Goal: Information Seeking & Learning: Learn about a topic

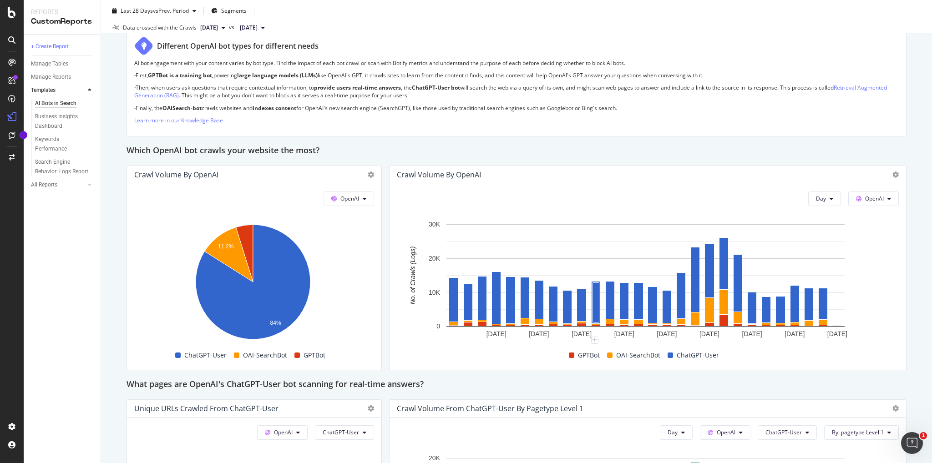
scroll to position [682, 0]
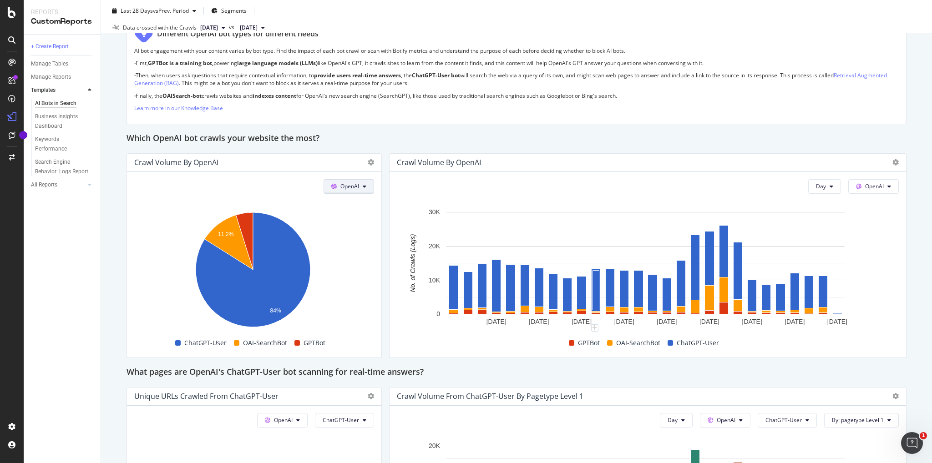
click at [355, 183] on span "OpenAI" at bounding box center [349, 186] width 19 height 8
click at [359, 257] on span "Other AI Bots" at bounding box center [360, 254] width 34 height 8
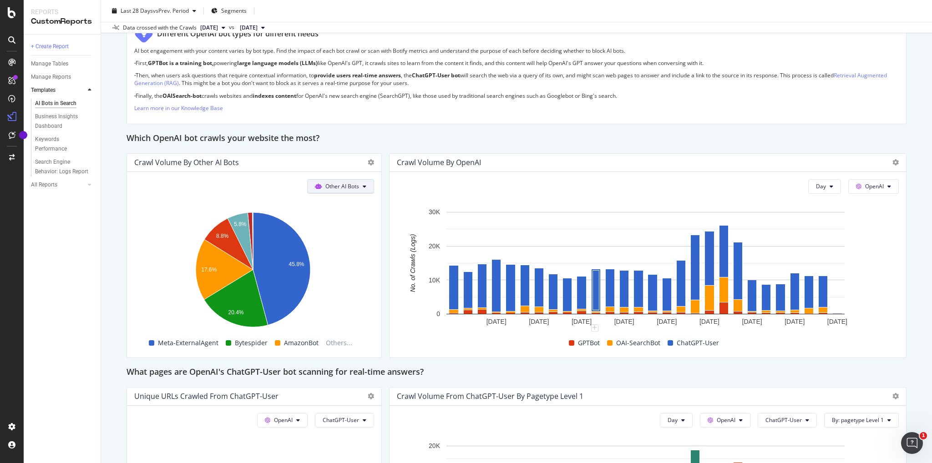
click at [335, 184] on span "Other AI Bots" at bounding box center [342, 186] width 34 height 8
click at [331, 239] on span "OpenAI" at bounding box center [344, 237] width 35 height 8
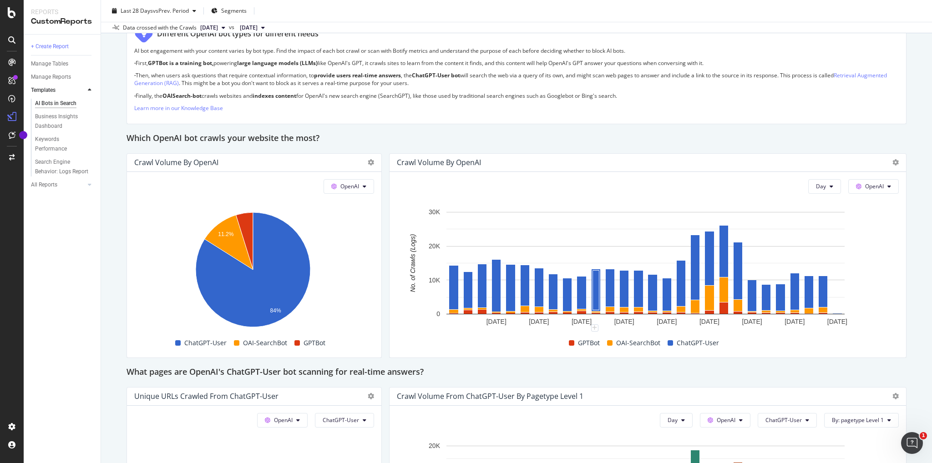
click at [338, 176] on div "OpenAI Hold CTRL while clicking to filter the report. 11.2% 84% Bot No. of Craw…" at bounding box center [254, 265] width 254 height 186
click at [337, 182] on span at bounding box center [335, 186] width 9 height 8
click at [345, 257] on span "Other AI Bots" at bounding box center [360, 254] width 34 height 8
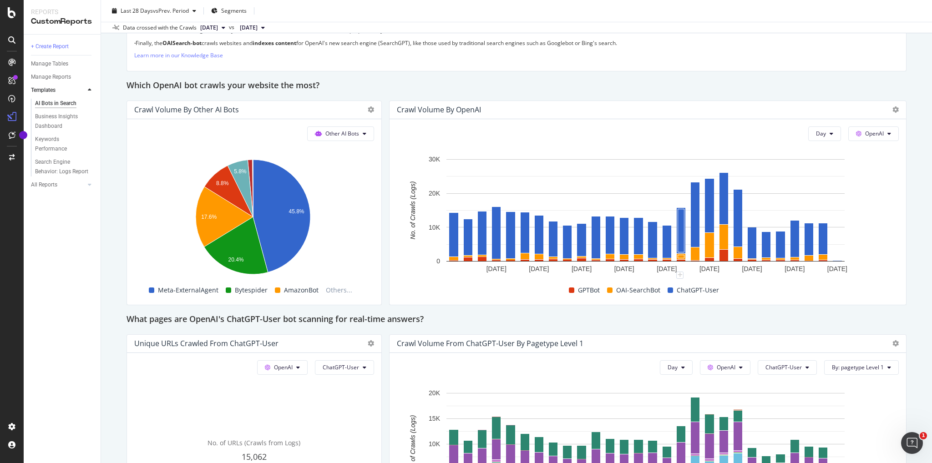
scroll to position [728, 0]
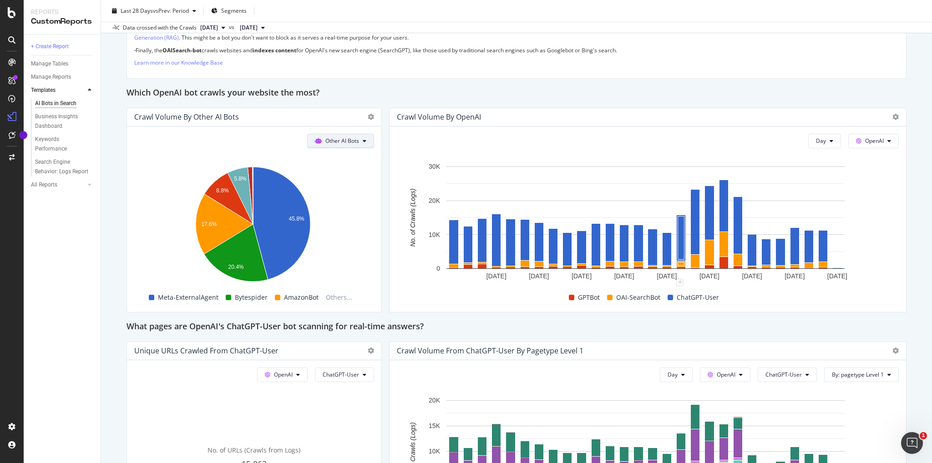
click at [347, 144] on button "Other AI Bots" at bounding box center [340, 141] width 67 height 15
click at [335, 177] on span "Bing" at bounding box center [344, 175] width 35 height 8
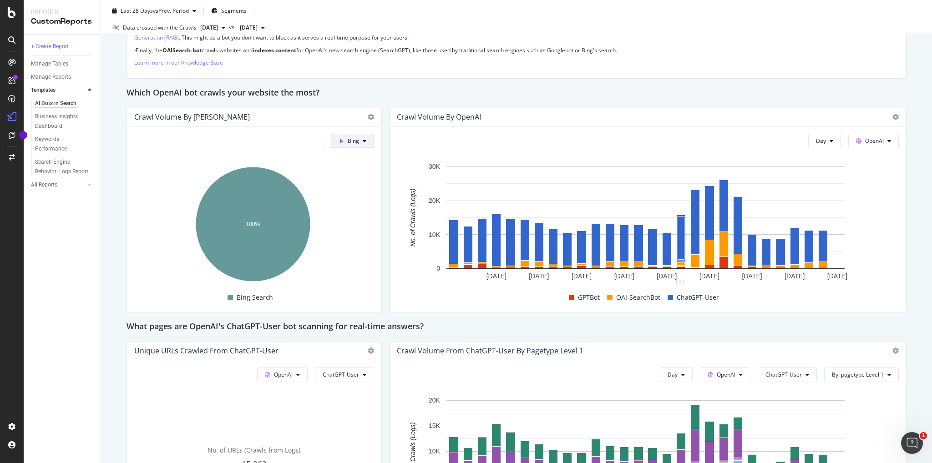
click at [353, 141] on span "Bing" at bounding box center [353, 141] width 11 height 8
click at [358, 193] on span "OpenAI" at bounding box center [368, 192] width 34 height 8
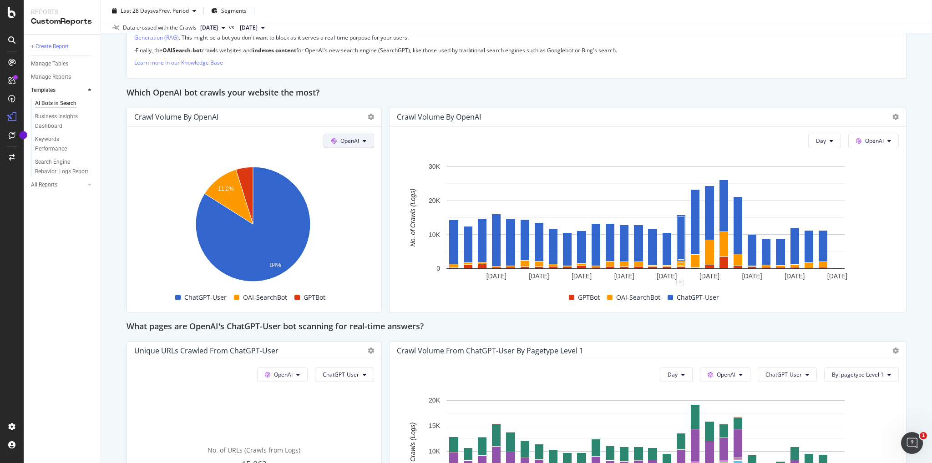
click at [341, 139] on span "OpenAI" at bounding box center [349, 141] width 19 height 8
click at [345, 176] on span "Bing" at bounding box center [360, 175] width 34 height 8
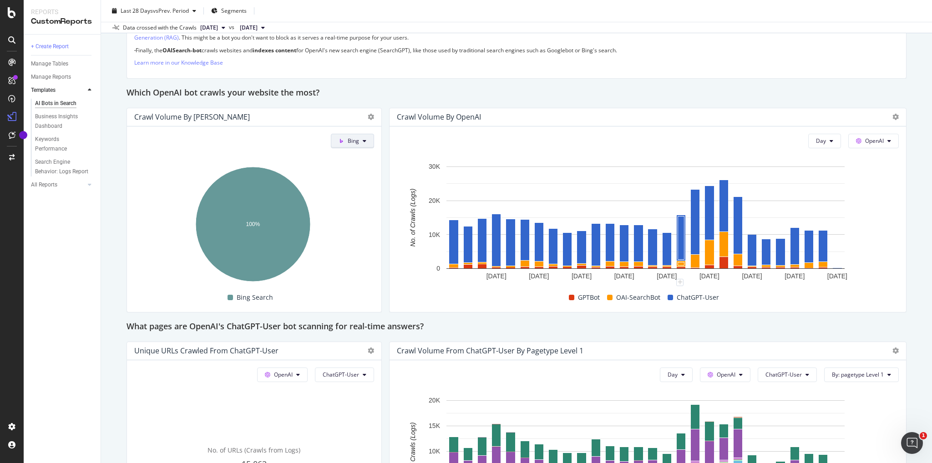
click at [354, 141] on span "Bing" at bounding box center [353, 141] width 11 height 8
click at [356, 160] on span "Google" at bounding box center [368, 158] width 34 height 8
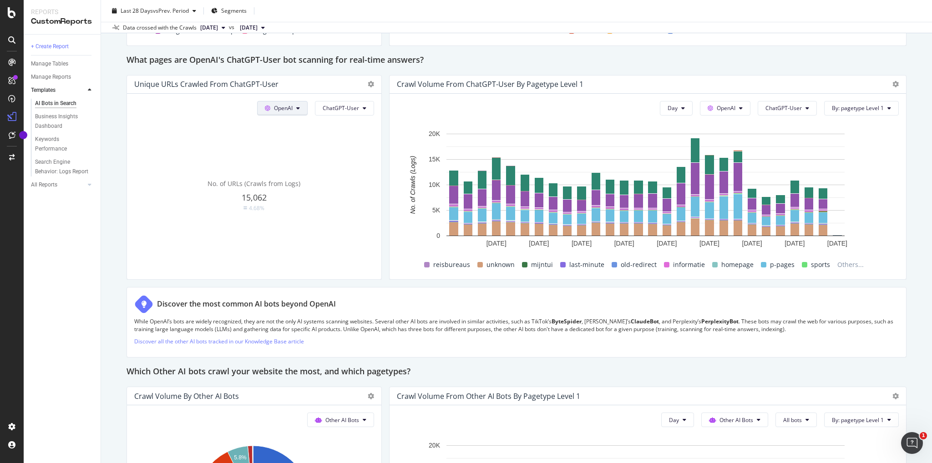
scroll to position [955, 0]
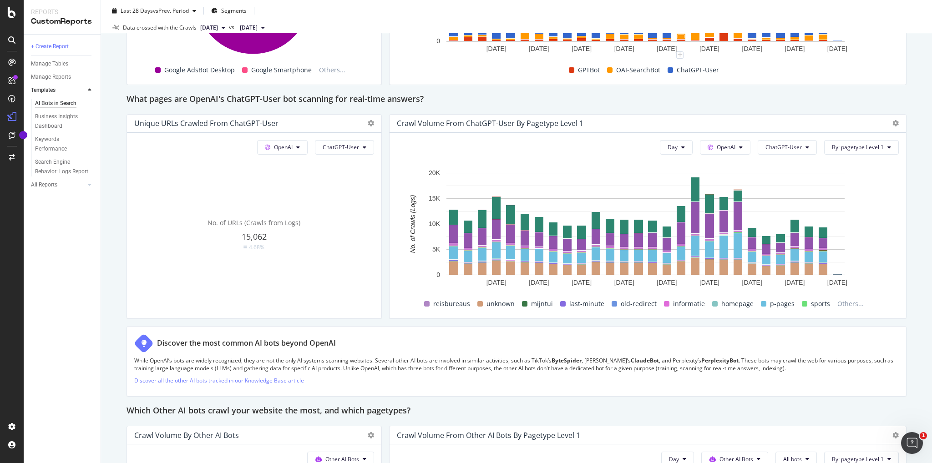
click at [279, 157] on div "OpenAI ChatGPT-User No. of URLs (Crawls from Logs) 15,062 4.68%" at bounding box center [254, 226] width 254 height 186
click at [288, 147] on span "OpenAI" at bounding box center [283, 147] width 19 height 8
click at [290, 166] on span "Google" at bounding box center [295, 165] width 34 height 8
click at [298, 143] on span "Google" at bounding box center [301, 147] width 18 height 8
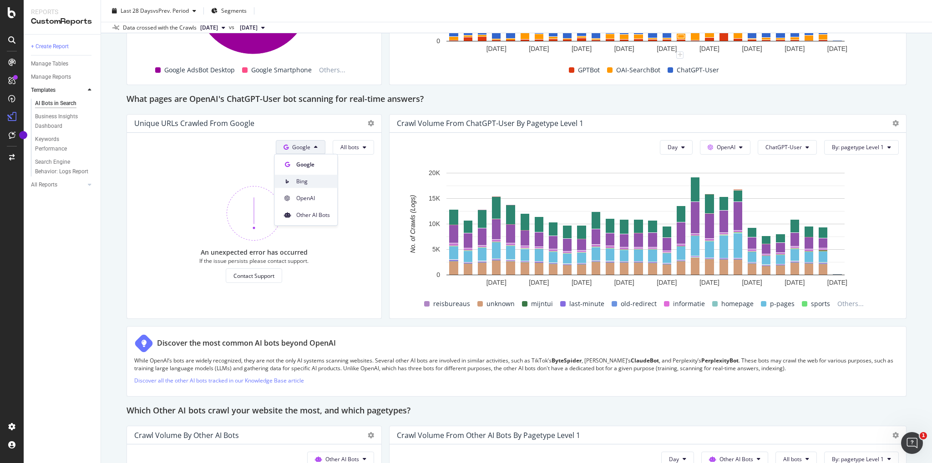
click at [302, 185] on span "Bing" at bounding box center [313, 181] width 34 height 8
click at [303, 148] on span "Bing" at bounding box center [304, 147] width 11 height 8
click at [306, 202] on div "OpenAI" at bounding box center [312, 198] width 63 height 13
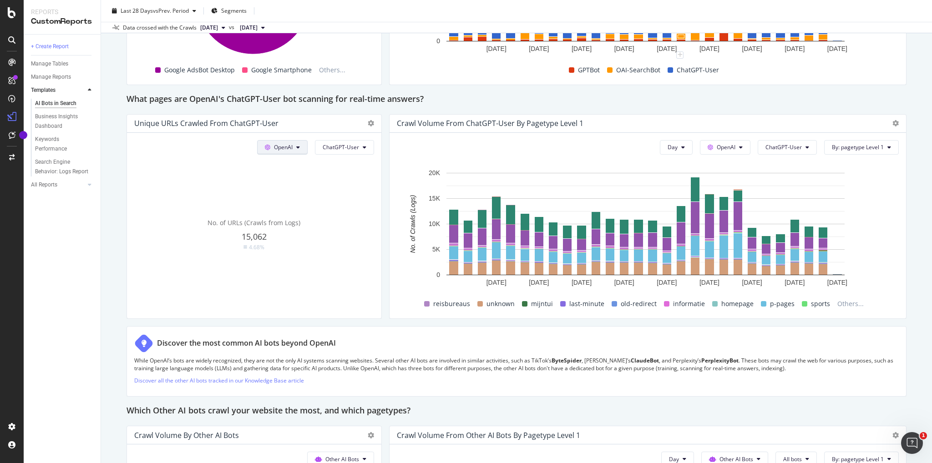
click at [296, 141] on button "OpenAI" at bounding box center [282, 147] width 50 height 15
click at [302, 217] on span "Other AI Bots" at bounding box center [295, 215] width 34 height 8
click at [342, 145] on span "All bots" at bounding box center [349, 147] width 19 height 8
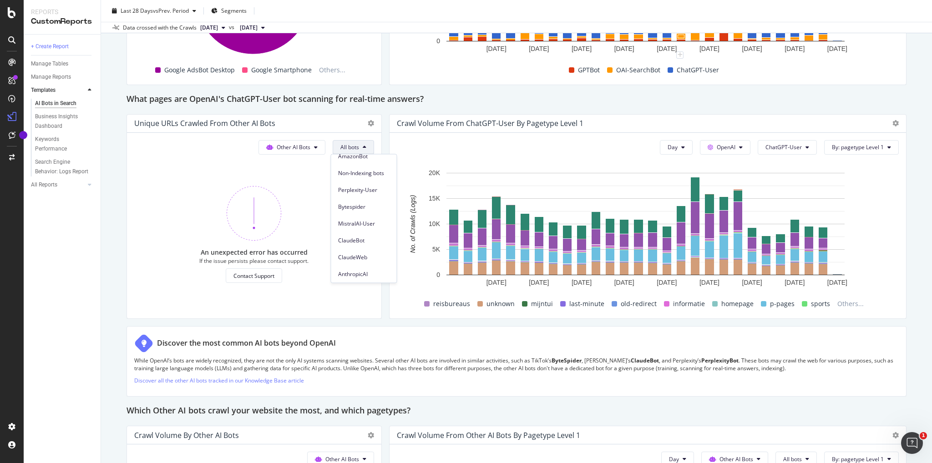
scroll to position [127, 0]
click at [361, 270] on span "Meta-ExternalAgent" at bounding box center [363, 273] width 51 height 8
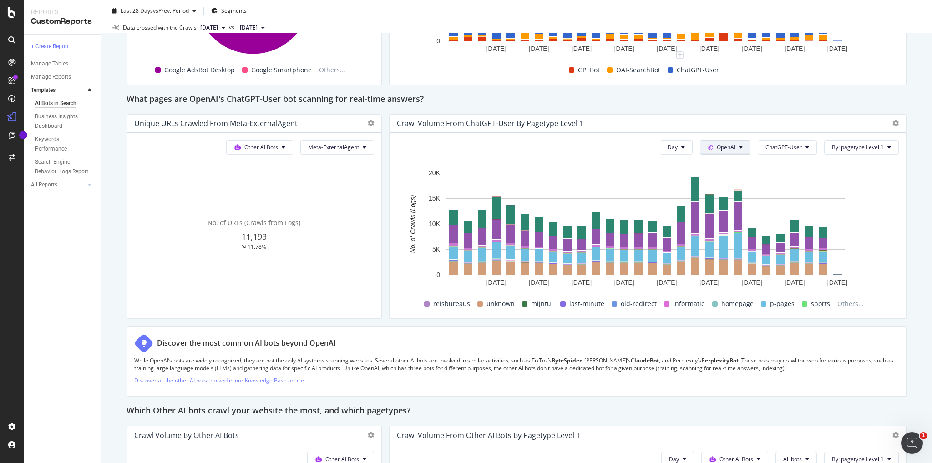
click at [733, 149] on button "OpenAI" at bounding box center [725, 147] width 50 height 15
click at [723, 166] on span "Google" at bounding box center [734, 165] width 34 height 8
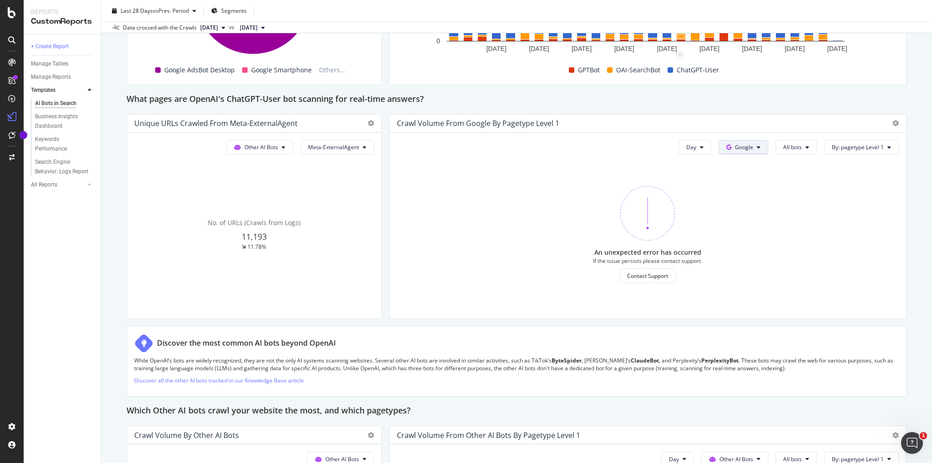
click at [733, 140] on button "Google" at bounding box center [743, 147] width 50 height 15
click at [748, 202] on div "OpenAI" at bounding box center [744, 198] width 63 height 13
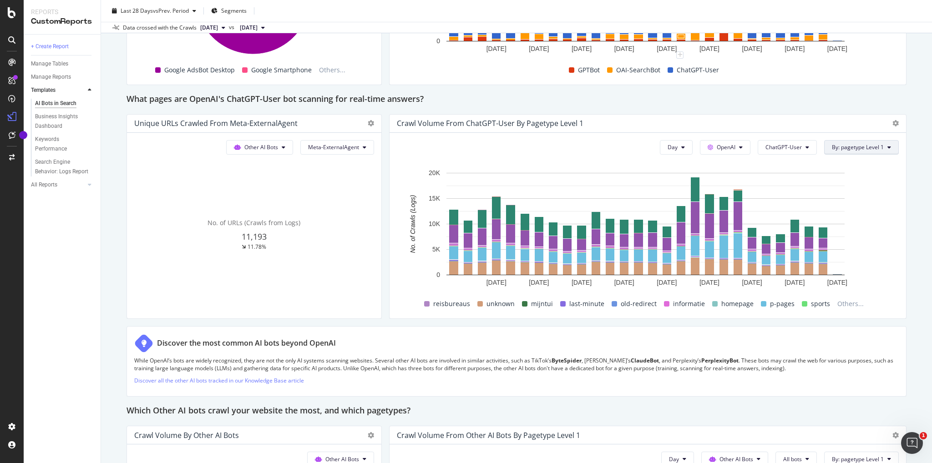
click at [850, 151] on button "By: pagetype Level 1" at bounding box center [861, 147] width 75 height 15
click at [841, 185] on div "Select a Segment" at bounding box center [834, 179] width 113 height 15
click at [848, 178] on span "Segments" at bounding box center [835, 174] width 25 height 8
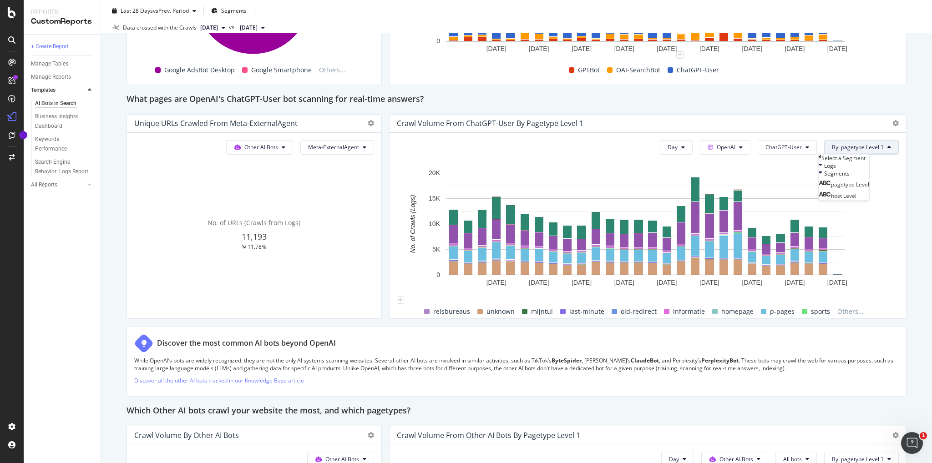
click at [895, 265] on div "Day OpenAI ChatGPT-User By: pagetype Level 1 Select a Segment Logs Segments pag…" at bounding box center [647, 226] width 516 height 186
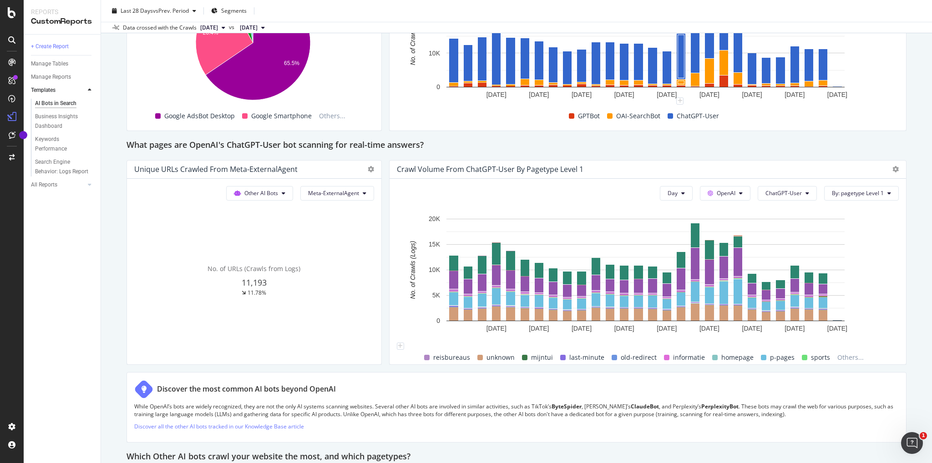
scroll to position [774, 0]
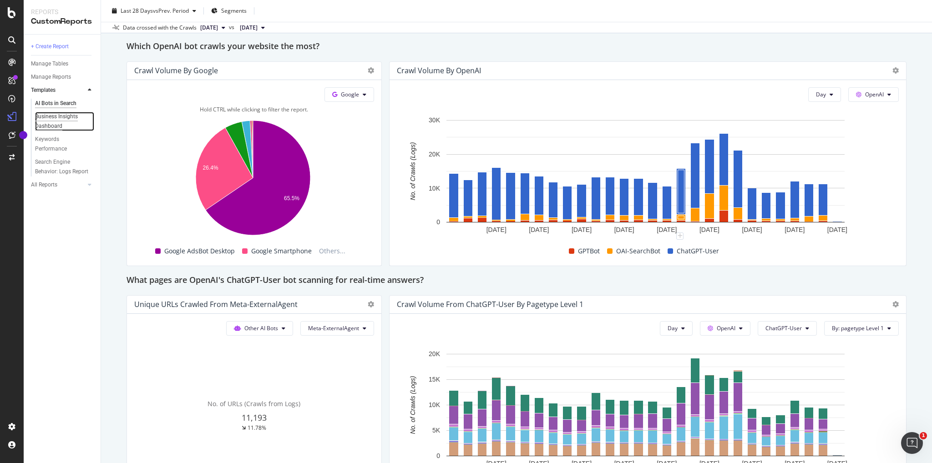
click at [55, 117] on div "Business Insights Dashboard" at bounding box center [61, 121] width 52 height 19
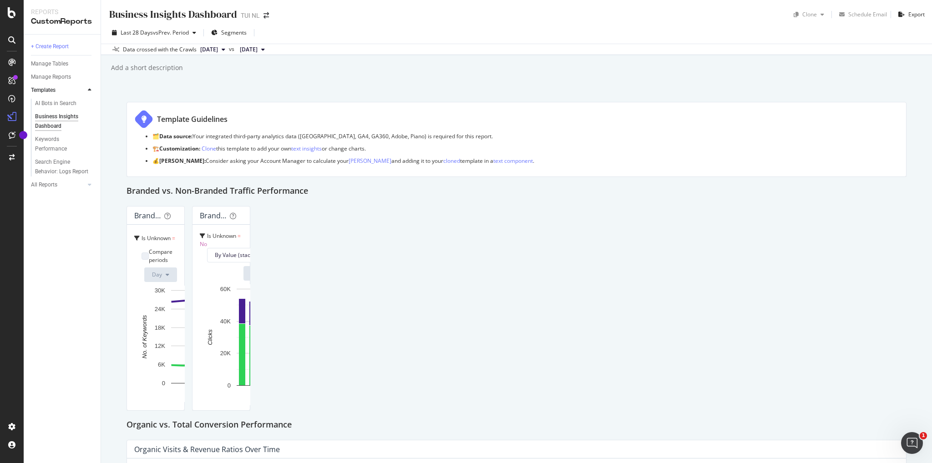
click at [250, 272] on div "Is Unknown = No By Value (stacked) Day [DATE] [DATE] [DATE] [DATE] [DATE] [DATE…" at bounding box center [220, 318] width 57 height 186
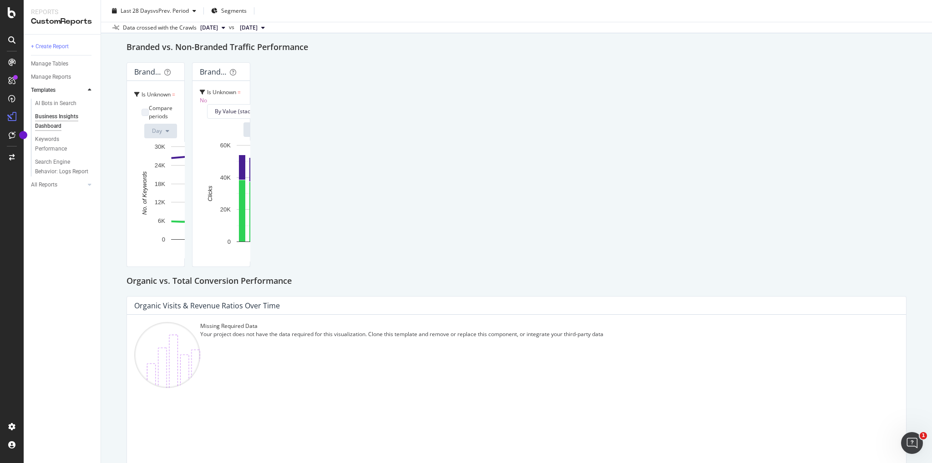
scroll to position [100, 0]
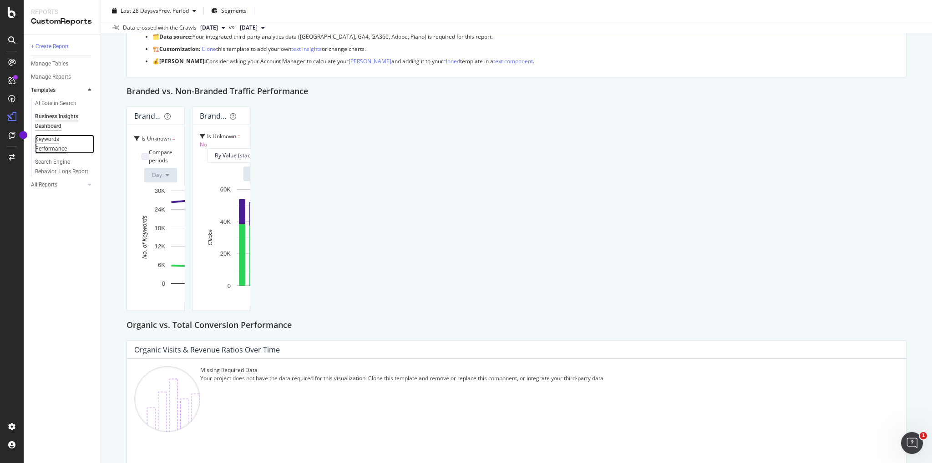
click at [50, 150] on div "Keywords Performance" at bounding box center [60, 144] width 51 height 19
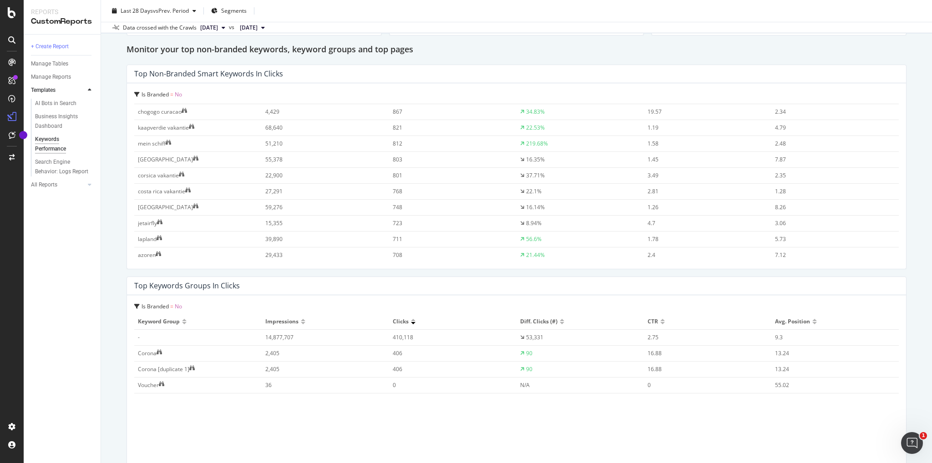
scroll to position [864, 0]
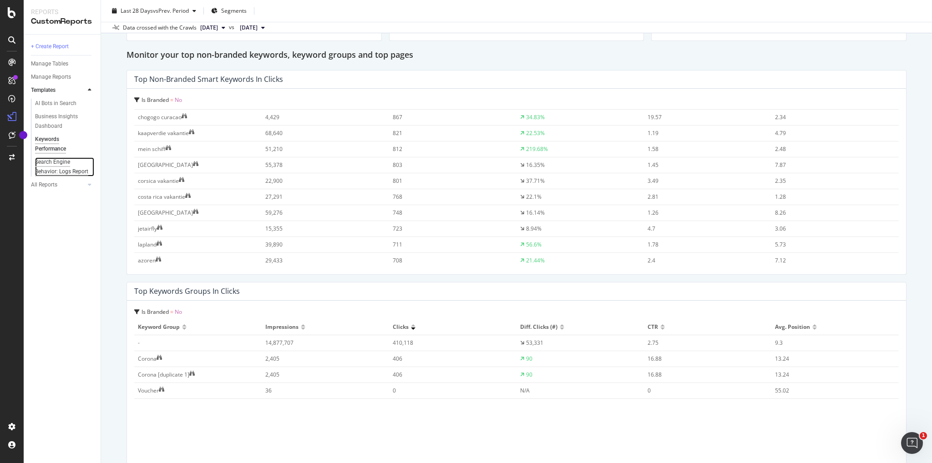
click at [62, 169] on div "Search Engine Behavior: Logs Report" at bounding box center [62, 166] width 54 height 19
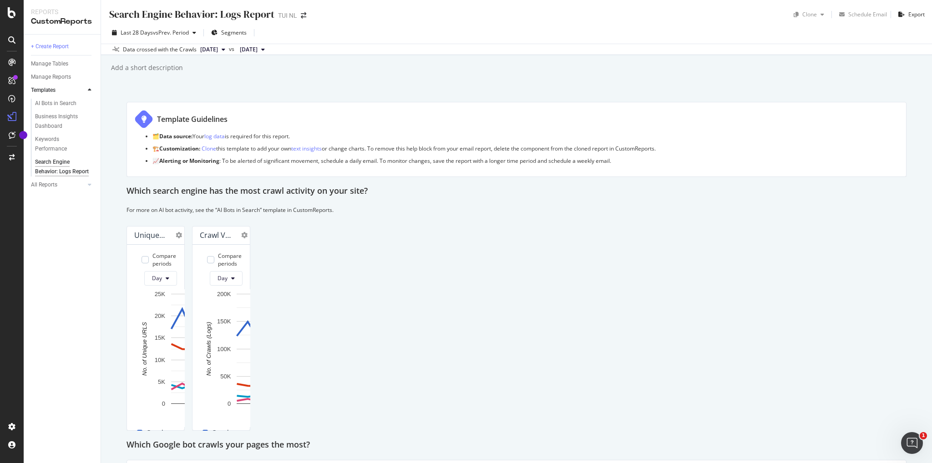
click at [513, 218] on div "For more on AI bot activity, see the “AI Bots in Search” template in CustomRepo…" at bounding box center [516, 212] width 780 height 12
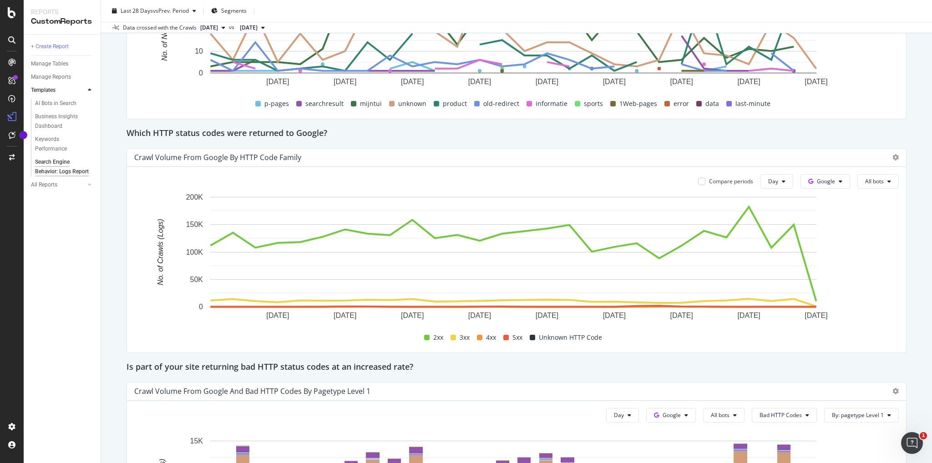
scroll to position [936, 0]
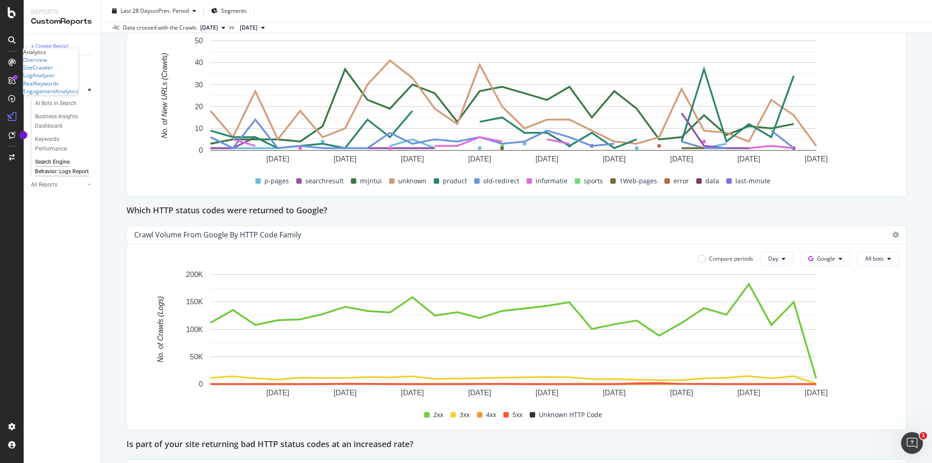
click at [68, 64] on div "Overview" at bounding box center [50, 60] width 55 height 8
click at [47, 64] on div "Overview" at bounding box center [35, 60] width 24 height 8
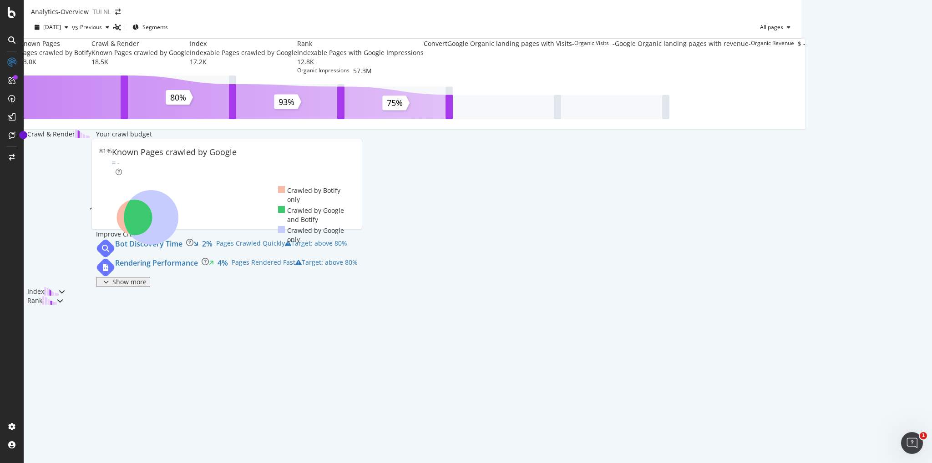
scroll to position [195, 0]
click at [146, 286] on div "Show more" at bounding box center [123, 281] width 47 height 7
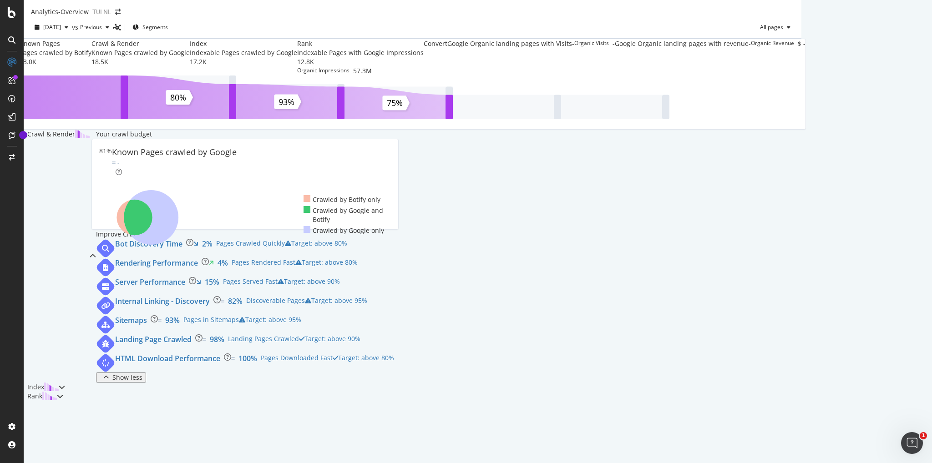
scroll to position [0, 0]
click at [48, 95] on div "Overview SiteCrawler LogAnalyzer RealKeywords EngagementAnalytics" at bounding box center [50, 75] width 55 height 39
click at [51, 79] on div "LogAnalyzer" at bounding box center [38, 75] width 31 height 8
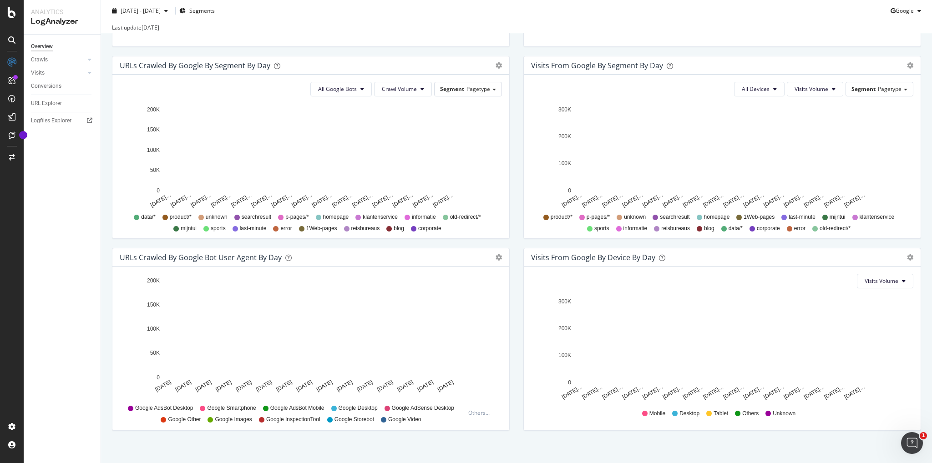
scroll to position [295, 0]
